Goal: Transaction & Acquisition: Obtain resource

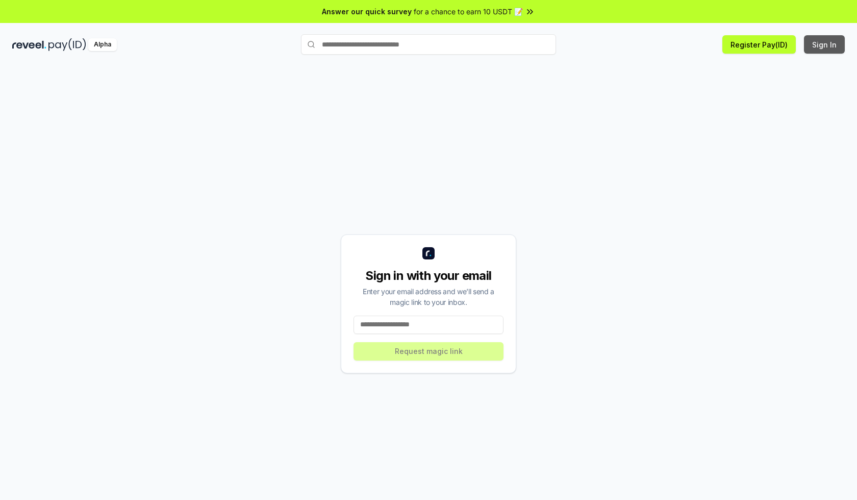
click at [825, 44] on button "Sign In" at bounding box center [824, 44] width 41 height 18
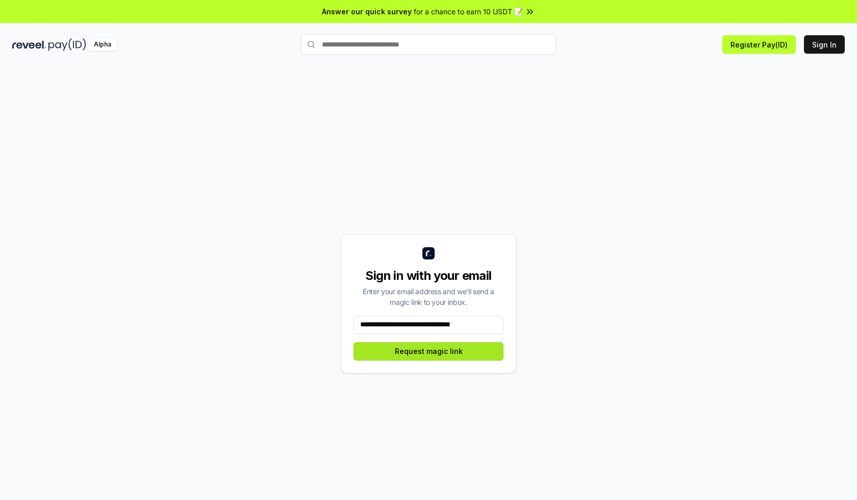
type input "**********"
click at [429, 351] on button "Request magic link" at bounding box center [429, 351] width 150 height 18
